Goal: Task Accomplishment & Management: Use online tool/utility

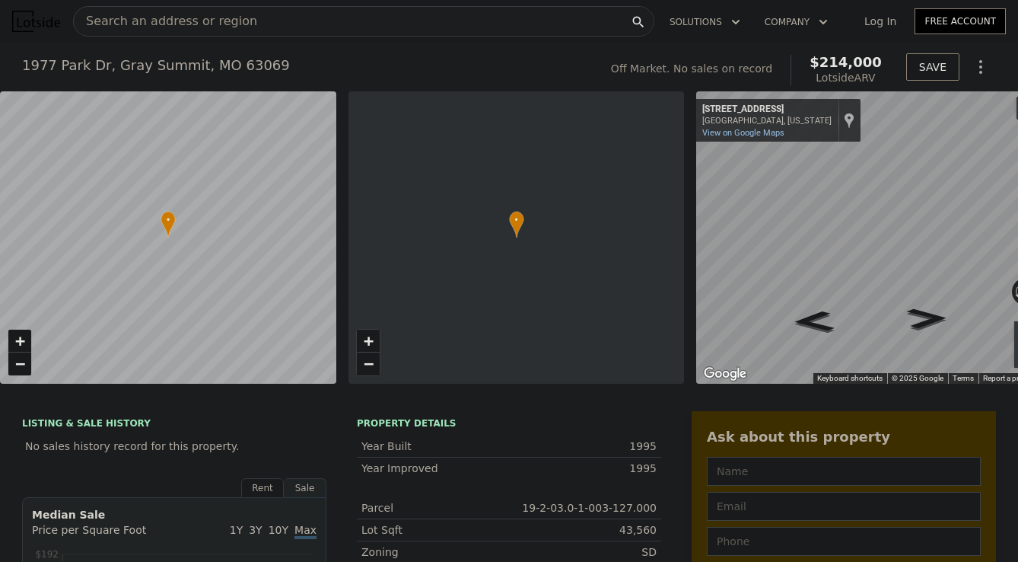
type input "$ 214,000"
type input "4"
type input "2"
type input "3"
type input "1"
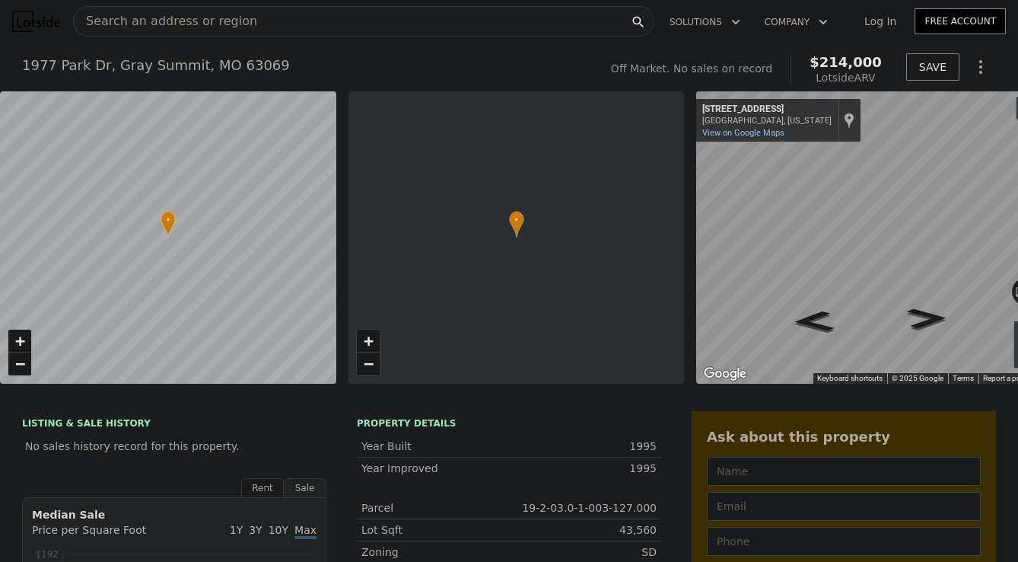
type input "2.5"
type input "1200"
type input "1782"
type input "26136"
type input "60112.799999999996"
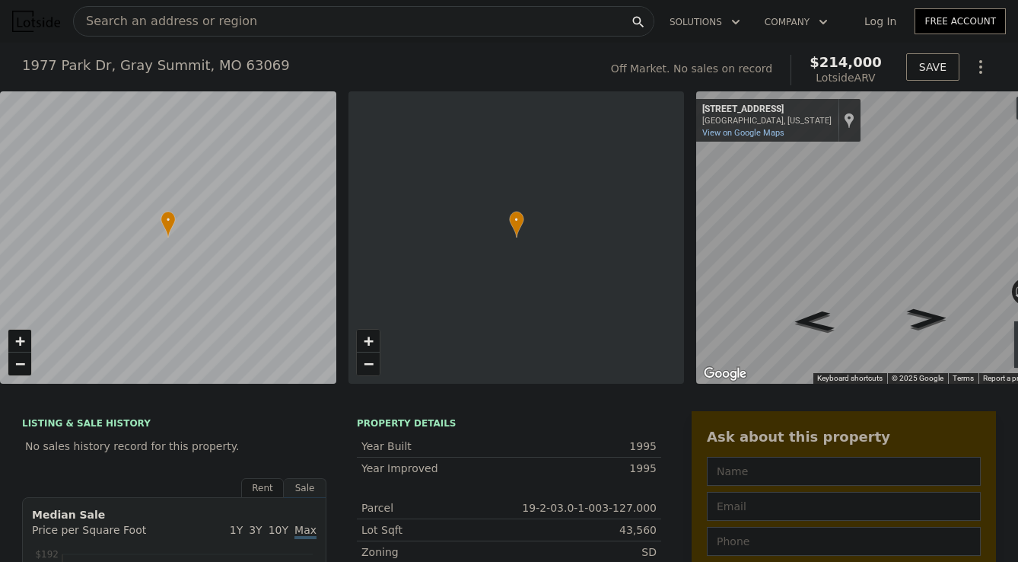
type input "$ 30,187"
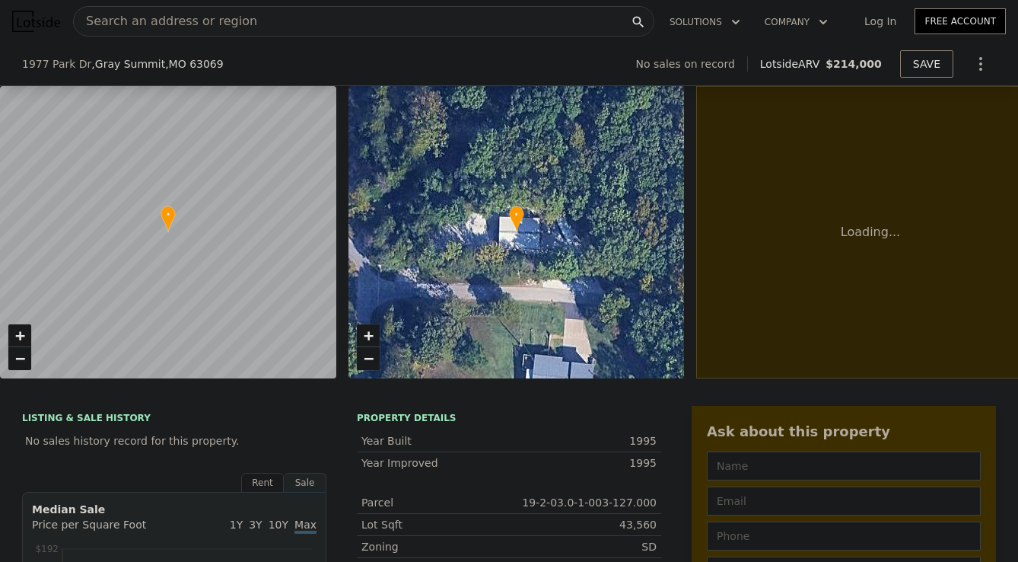
scroll to position [533, 0]
